Goal: Information Seeking & Learning: Learn about a topic

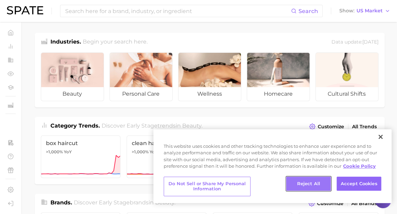
click at [317, 181] on button "Reject All" at bounding box center [308, 184] width 45 height 14
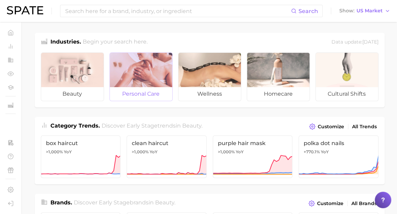
click at [129, 75] on div at bounding box center [141, 70] width 62 height 34
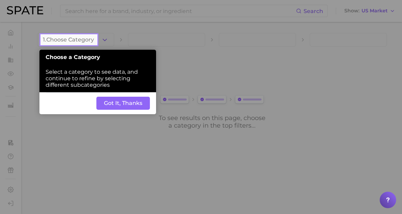
click at [126, 106] on button "Got It, Thanks" at bounding box center [123, 103] width 54 height 13
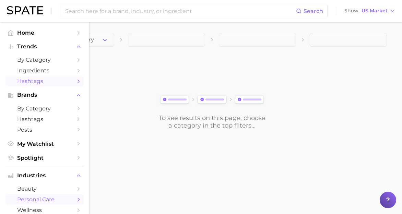
click at [47, 82] on span "Hashtags" at bounding box center [44, 81] width 55 height 7
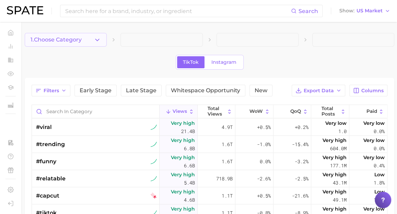
click at [88, 41] on button "1. Choose Category" at bounding box center [66, 40] width 82 height 14
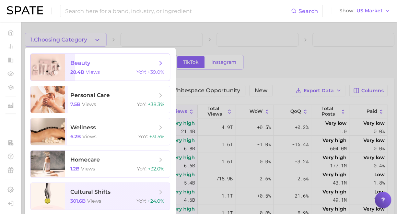
click at [121, 71] on div "28.4b views YoY : +39.0%" at bounding box center [117, 72] width 94 height 6
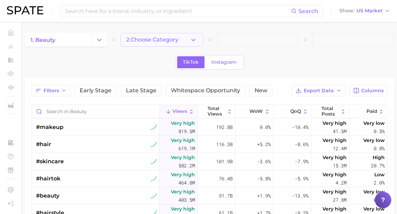
click at [146, 43] on button "2. Choose Category" at bounding box center [161, 40] width 82 height 14
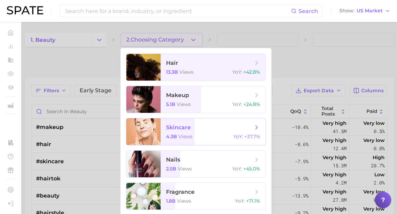
click at [238, 134] on span "YoY :" at bounding box center [238, 137] width 10 height 6
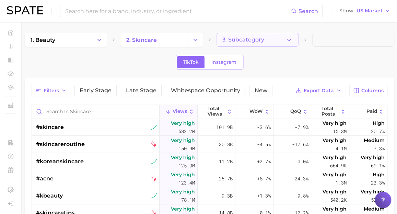
click at [269, 44] on button "3. Subcategory" at bounding box center [258, 40] width 82 height 14
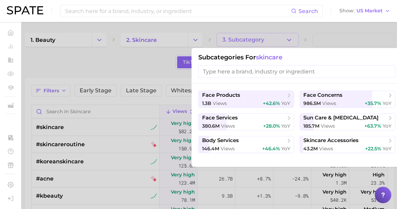
click at [153, 67] on div at bounding box center [198, 104] width 397 height 209
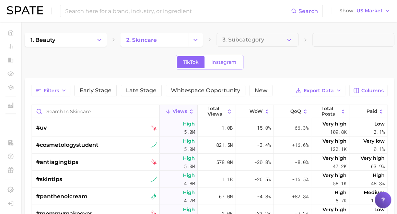
scroll to position [1959, 0]
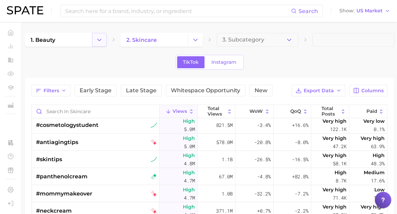
click at [103, 38] on button "Change Category" at bounding box center [99, 40] width 15 height 14
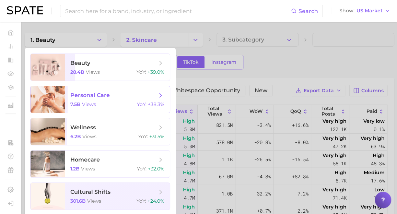
click at [144, 95] on span "personal care" at bounding box center [113, 96] width 86 height 8
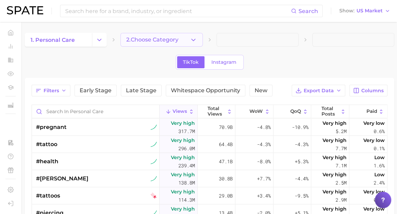
click at [195, 42] on icon "button" at bounding box center [193, 39] width 7 height 7
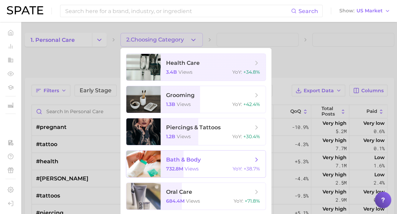
click at [251, 164] on span "bath & body 732.8m views YoY : +38.7%" at bounding box center [213, 164] width 105 height 27
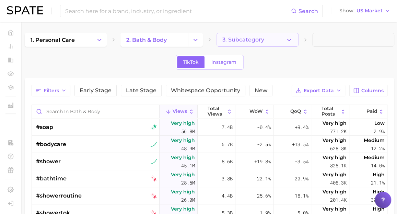
click at [252, 35] on button "3. Subcategory" at bounding box center [258, 40] width 82 height 14
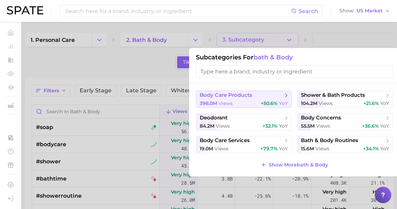
click at [285, 95] on icon at bounding box center [286, 95] width 7 height 7
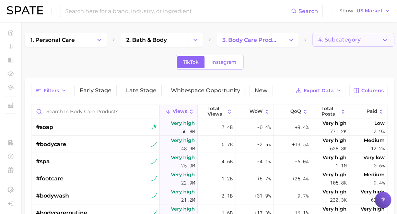
click at [355, 39] on span "4. Subcategory" at bounding box center [339, 40] width 43 height 6
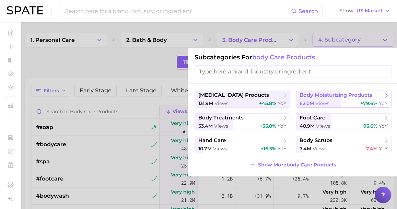
click at [371, 92] on span "body moisturizing products" at bounding box center [336, 95] width 73 height 7
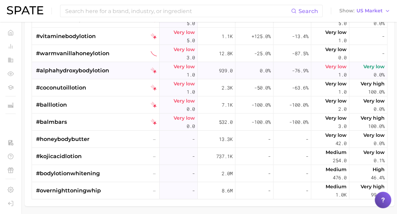
scroll to position [2948, 0]
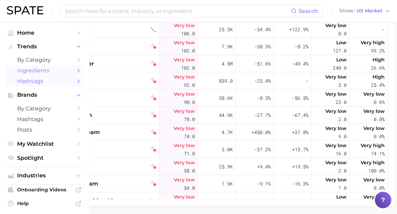
click at [37, 74] on span "Ingredients" at bounding box center [44, 70] width 55 height 7
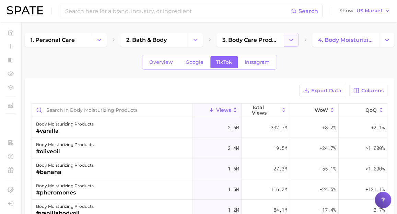
click at [290, 45] on button "Change Category" at bounding box center [291, 40] width 15 height 14
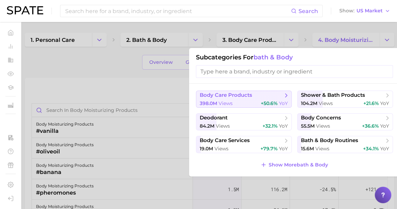
click at [284, 98] on icon at bounding box center [286, 95] width 7 height 7
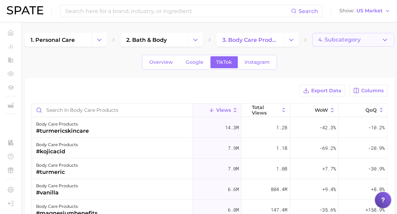
click at [346, 45] on button "4. Subcategory" at bounding box center [353, 40] width 82 height 14
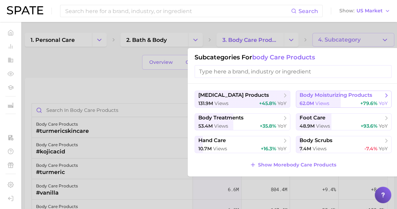
click at [331, 99] on button "body moisturizing products 62.0m views +79.6% YoY" at bounding box center [344, 99] width 96 height 17
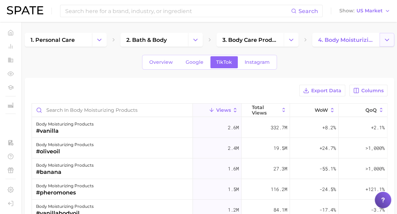
click at [385, 40] on icon "Change Category" at bounding box center [386, 39] width 7 height 7
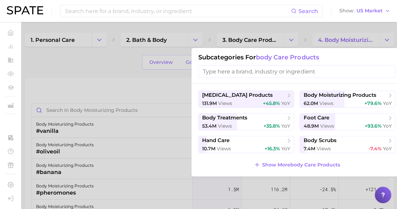
click at [108, 67] on div at bounding box center [198, 104] width 397 height 209
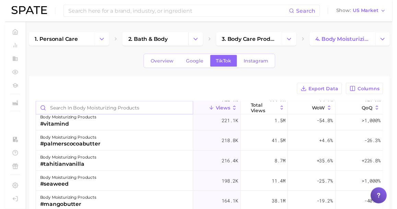
scroll to position [457, 0]
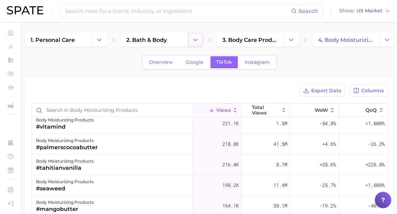
click at [193, 39] on icon "Change Category" at bounding box center [195, 39] width 7 height 7
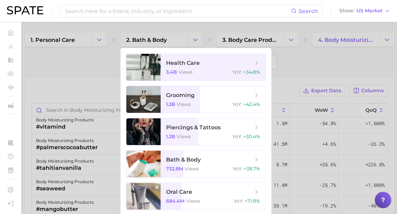
click at [99, 40] on div at bounding box center [198, 107] width 397 height 214
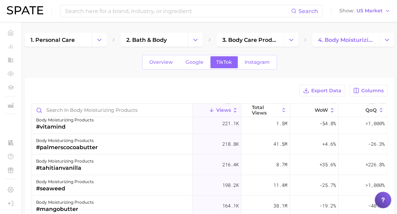
click at [99, 40] on polyline "Change Category" at bounding box center [100, 40] width 4 height 2
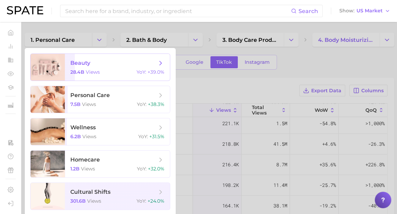
click at [152, 59] on span "beauty 28.4b views YoY : +39.0%" at bounding box center [117, 67] width 105 height 27
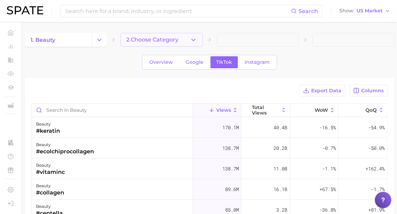
click at [198, 39] on button "2. Choose Category" at bounding box center [161, 40] width 82 height 14
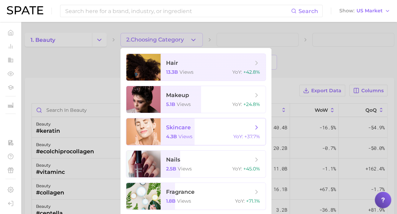
click at [242, 125] on span "skincare" at bounding box center [209, 128] width 86 height 8
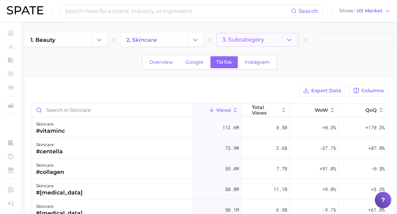
click at [288, 41] on icon "button" at bounding box center [289, 39] width 7 height 7
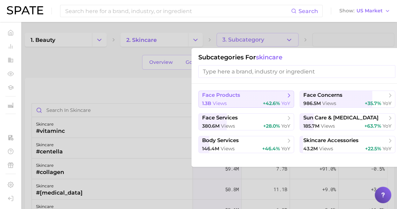
click at [288, 100] on span "+42.6% YoY" at bounding box center [276, 103] width 27 height 7
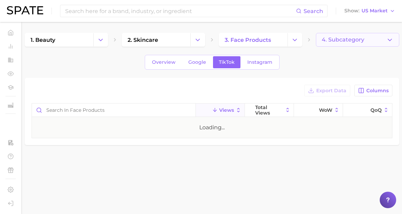
click at [361, 39] on span "4. Subcategory" at bounding box center [343, 40] width 43 height 6
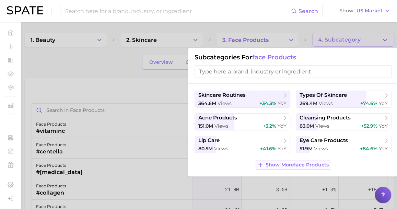
click at [295, 163] on span "Show More face products" at bounding box center [297, 165] width 63 height 6
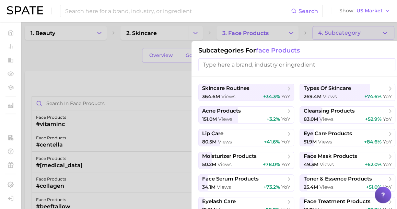
scroll to position [7, 0]
click at [287, 159] on button "moisturizer products 50.2m views +78.0% YoY" at bounding box center [246, 159] width 96 height 17
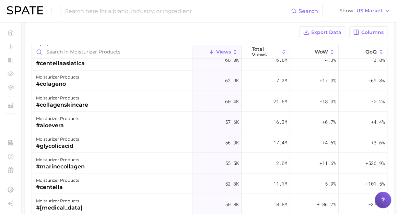
scroll to position [545, 0]
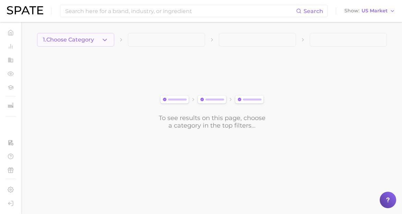
click at [87, 38] on span "1. Choose Category" at bounding box center [68, 40] width 51 height 6
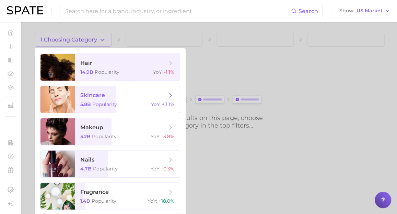
click at [173, 100] on span "skincare 5.8b Popularity YoY : +3.1%" at bounding box center [127, 99] width 105 height 27
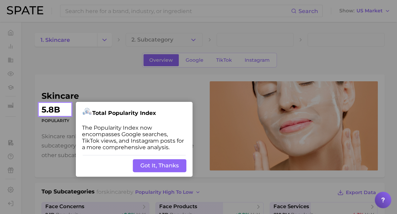
click at [164, 164] on button "Got It, Thanks" at bounding box center [160, 165] width 54 height 13
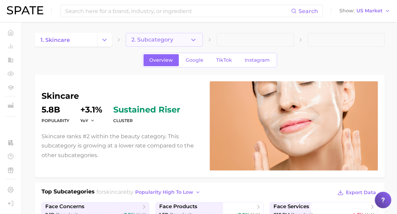
click at [175, 40] on button "2. Subcategory" at bounding box center [164, 40] width 77 height 14
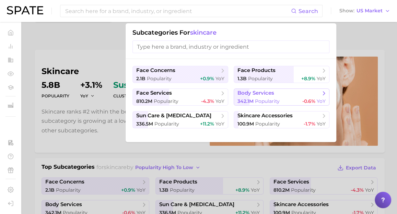
scroll to position [25, 0]
click at [279, 100] on div "342.1m Popularity -0.6% YoY" at bounding box center [282, 101] width 88 height 7
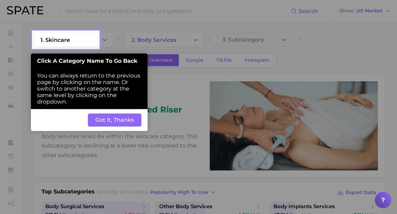
click at [130, 126] on button "Got It, Thanks" at bounding box center [115, 120] width 54 height 13
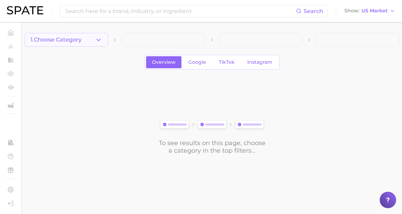
click at [100, 42] on icon "button" at bounding box center [98, 39] width 7 height 7
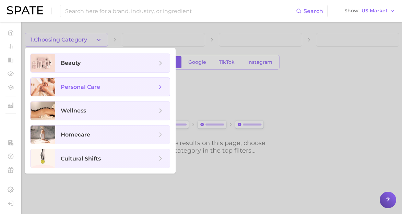
click at [139, 84] on span "personal care" at bounding box center [109, 87] width 96 height 8
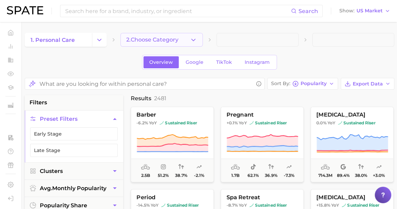
click at [155, 39] on span "2. Choose Category" at bounding box center [152, 40] width 52 height 6
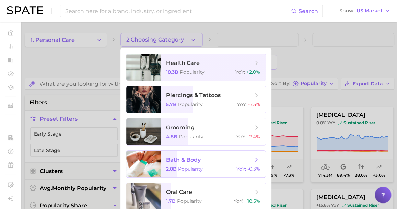
click at [246, 155] on span "bath & body 2.8b Popularity YoY : -0.3%" at bounding box center [213, 164] width 105 height 27
